Goal: Task Accomplishment & Management: Manage account settings

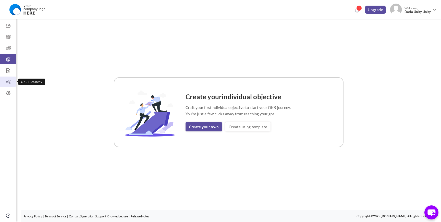
click at [7, 82] on icon at bounding box center [8, 81] width 16 height 5
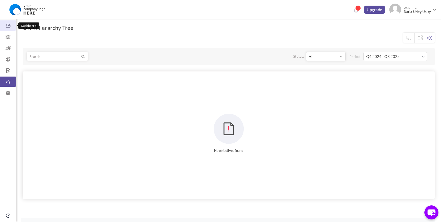
click at [5, 26] on icon at bounding box center [8, 25] width 16 height 5
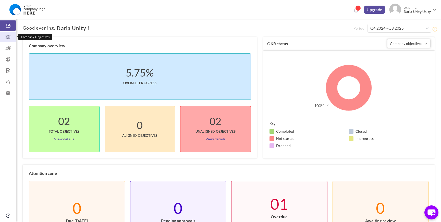
click at [7, 37] on icon at bounding box center [8, 36] width 16 height 5
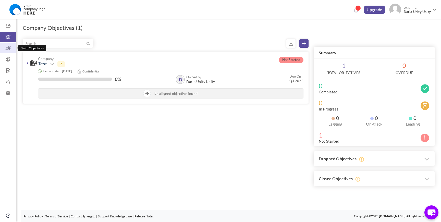
click at [9, 48] on icon at bounding box center [8, 48] width 16 height 5
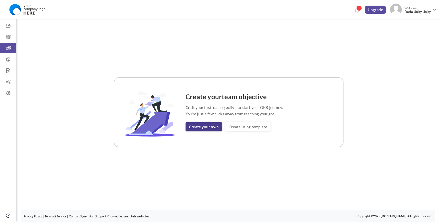
click at [203, 128] on link "Create your own" at bounding box center [204, 126] width 36 height 9
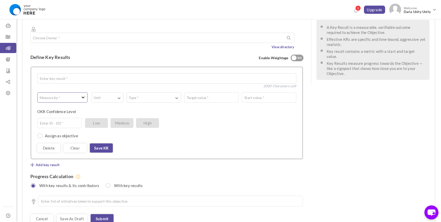
scroll to position [145, 0]
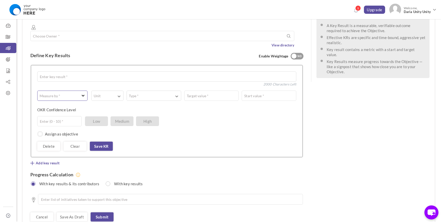
click at [55, 93] on label "Measure by *" at bounding box center [50, 95] width 25 height 5
click at [123, 107] on div "OKR Confidence Level Enter (0 - 10) * Low Medium High" at bounding box center [164, 111] width 255 height 9
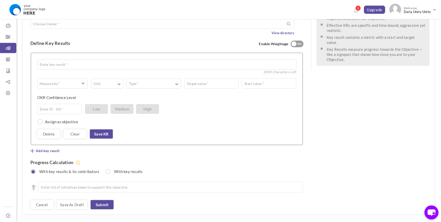
scroll to position [159, 0]
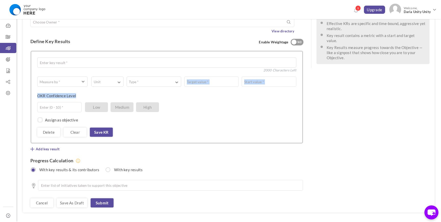
drag, startPoint x: 35, startPoint y: 77, endPoint x: 78, endPoint y: 79, distance: 43.5
click at [78, 79] on div "Enter key result * 2000 Characters Left 0 Weightage * Measure by * # Number A T…" at bounding box center [167, 97] width 272 height 92
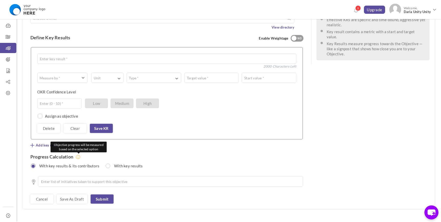
click at [78, 155] on icon at bounding box center [78, 157] width 5 height 5
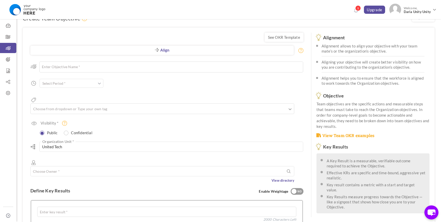
scroll to position [10, 0]
click at [276, 37] on link "See OKR Template" at bounding box center [284, 36] width 39 height 9
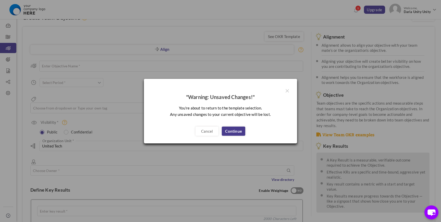
click at [233, 131] on link "Continue" at bounding box center [233, 131] width 23 height 9
click at [288, 89] on button "×" at bounding box center [287, 91] width 4 height 8
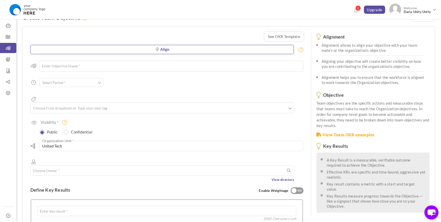
click at [174, 48] on link "Align" at bounding box center [161, 49] width 263 height 9
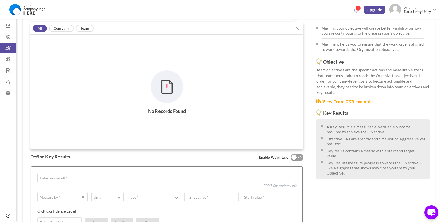
scroll to position [44, 0]
click at [61, 31] on link "Company" at bounding box center [61, 28] width 25 height 7
click at [85, 27] on link "Team" at bounding box center [85, 28] width 18 height 7
click at [299, 29] on icon at bounding box center [297, 28] width 3 height 3
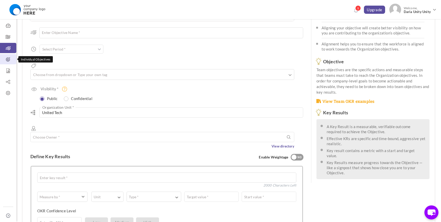
click at [8, 55] on link "Individual Objectives" at bounding box center [8, 59] width 16 height 10
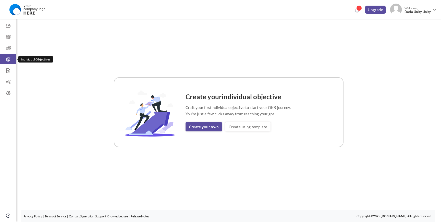
click at [2, 55] on link "Individual Objectives" at bounding box center [8, 59] width 16 height 10
click at [194, 128] on link "Create your own" at bounding box center [204, 126] width 36 height 9
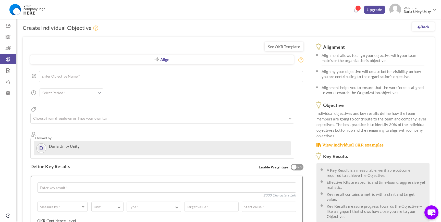
click at [297, 164] on div "YES NO" at bounding box center [297, 167] width 13 height 7
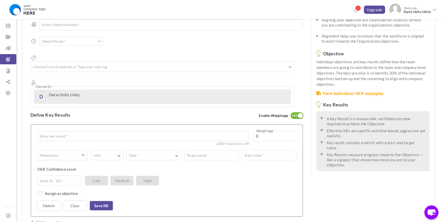
scroll to position [56, 0]
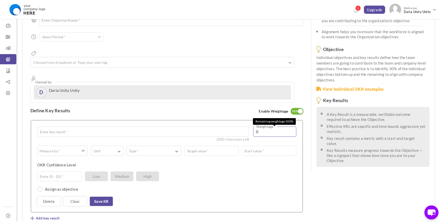
click at [264, 127] on input "0" at bounding box center [274, 132] width 43 height 10
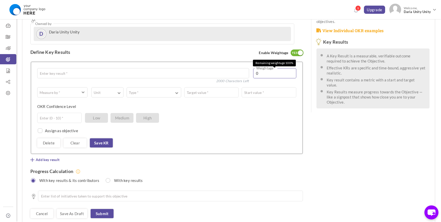
scroll to position [115, 0]
click at [11, 71] on icon at bounding box center [8, 70] width 16 height 5
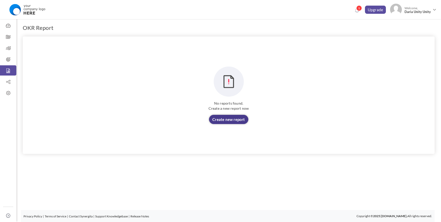
click at [231, 119] on link "Create new report" at bounding box center [228, 119] width 39 height 9
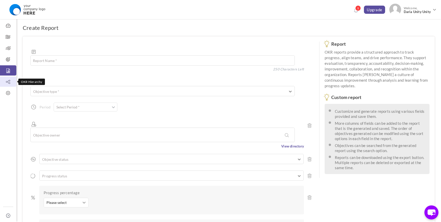
click at [7, 83] on icon at bounding box center [8, 81] width 16 height 5
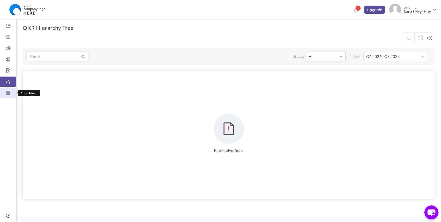
click at [10, 88] on link "OKR Admin" at bounding box center [8, 93] width 16 height 10
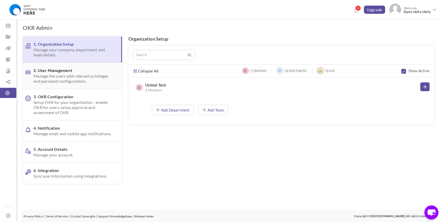
click at [68, 72] on span "2. User Management Manage the users with relevant privileges and password confi…" at bounding box center [72, 76] width 78 height 16
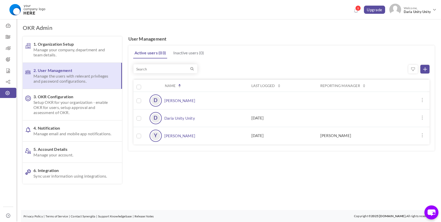
click at [424, 137] on link at bounding box center [422, 135] width 4 height 5
click at [290, 174] on div at bounding box center [229, 109] width 412 height 147
click at [83, 132] on span "Manage email and mobile app notifications." at bounding box center [72, 133] width 78 height 5
